Goal: Task Accomplishment & Management: Manage account settings

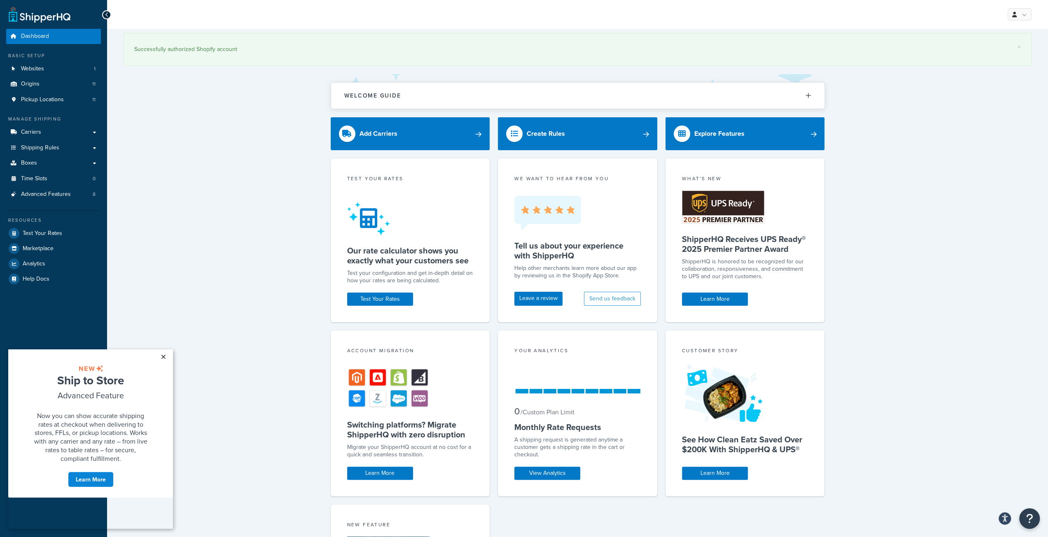
click at [164, 355] on link "×" at bounding box center [163, 357] width 14 height 15
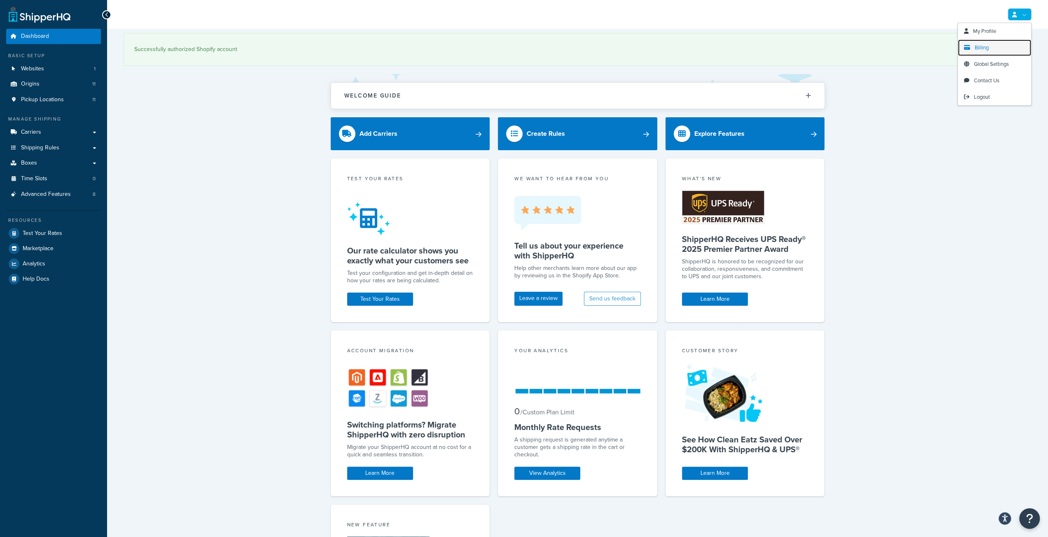
click at [987, 42] on link "Billing" at bounding box center [994, 48] width 73 height 16
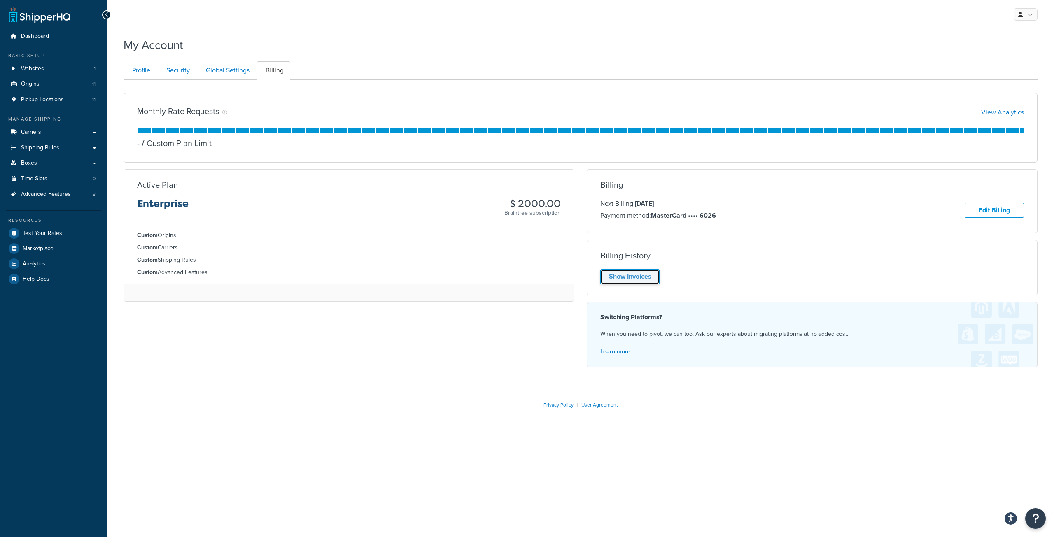
click at [631, 277] on link "Show Invoices" at bounding box center [629, 276] width 59 height 15
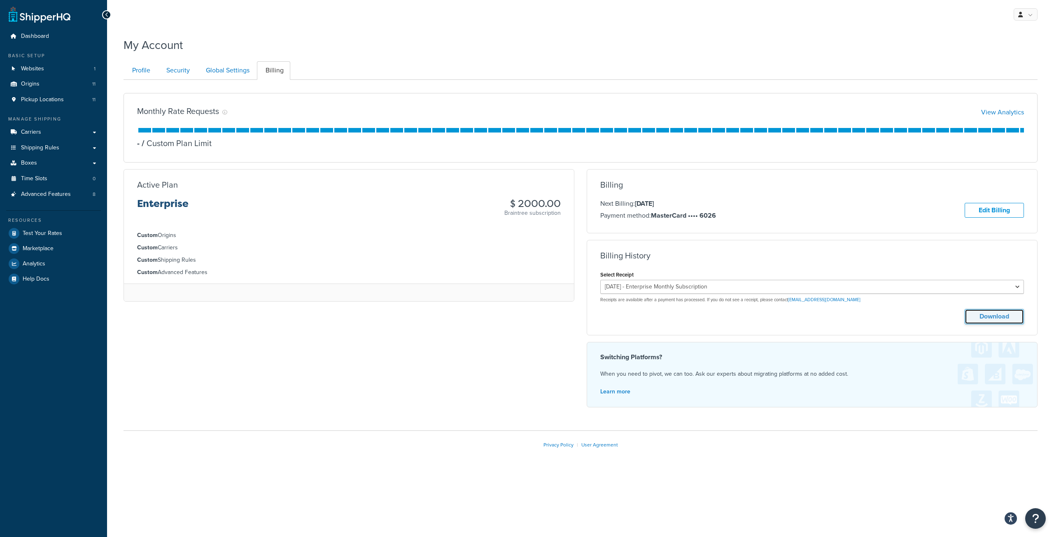
click at [994, 314] on button "Download" at bounding box center [994, 316] width 59 height 15
